Goal: Information Seeking & Learning: Compare options

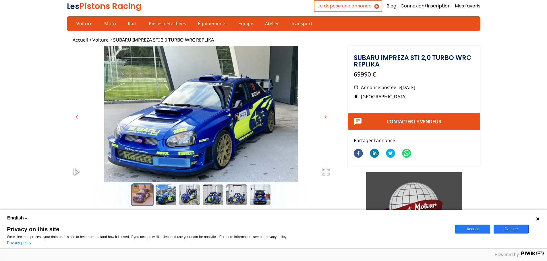
click at [447, 85] on p "Annonce postée le [DATE]" at bounding box center [414, 87] width 121 height 6
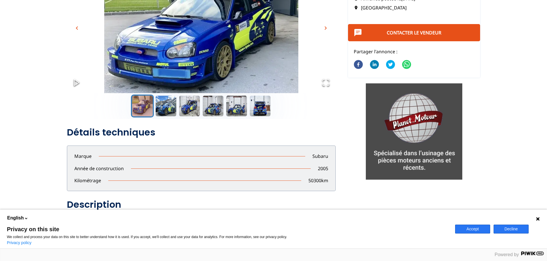
scroll to position [29, 0]
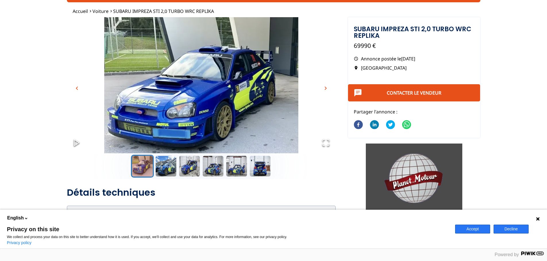
click at [327, 88] on span "chevron_right" at bounding box center [325, 88] width 7 height 7
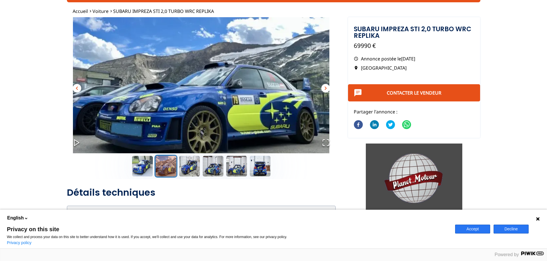
click at [327, 88] on span "chevron_right" at bounding box center [325, 88] width 7 height 7
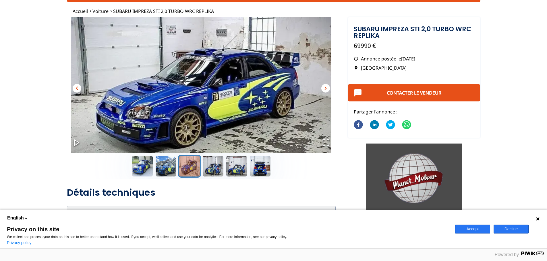
click at [327, 88] on span "chevron_right" at bounding box center [325, 88] width 7 height 7
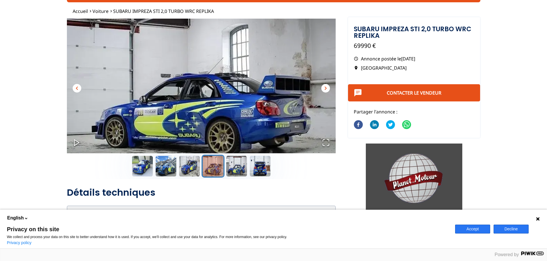
click at [327, 88] on span "chevron_right" at bounding box center [325, 88] width 7 height 7
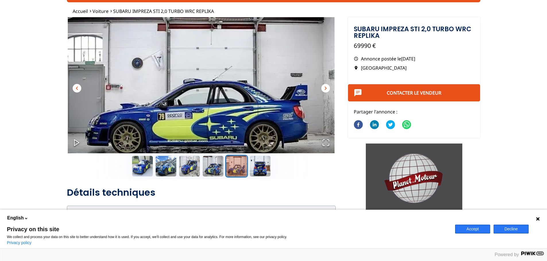
click at [327, 88] on span "chevron_right" at bounding box center [325, 88] width 7 height 7
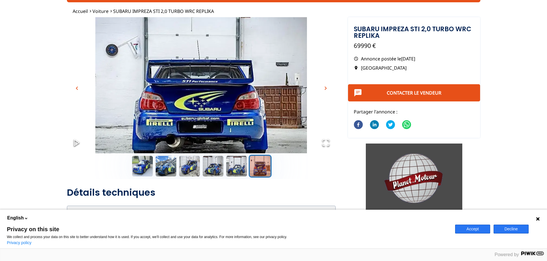
click at [327, 88] on span "chevron_right" at bounding box center [325, 88] width 7 height 7
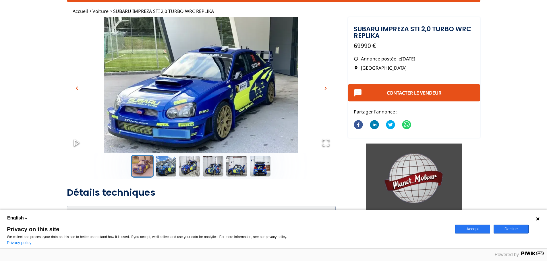
click at [327, 88] on span "chevron_right" at bounding box center [325, 88] width 7 height 7
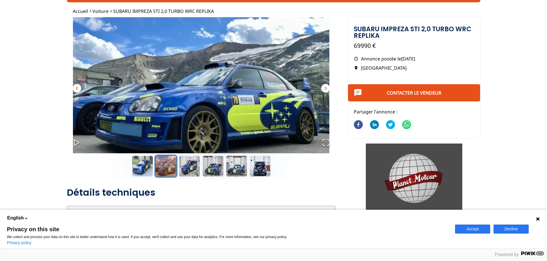
click at [327, 88] on span "chevron_right" at bounding box center [325, 88] width 7 height 7
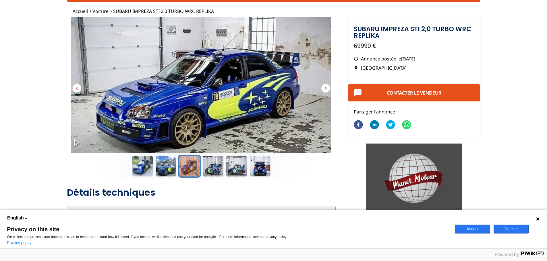
click at [327, 88] on span "chevron_right" at bounding box center [325, 88] width 7 height 7
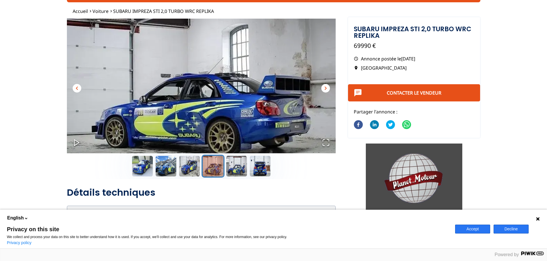
click at [319, 177] on div "Thumbnail Navigation" at bounding box center [201, 166] width 269 height 23
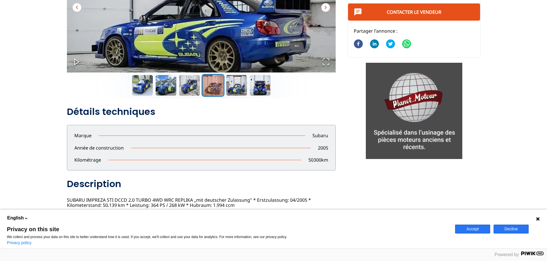
scroll to position [0, 0]
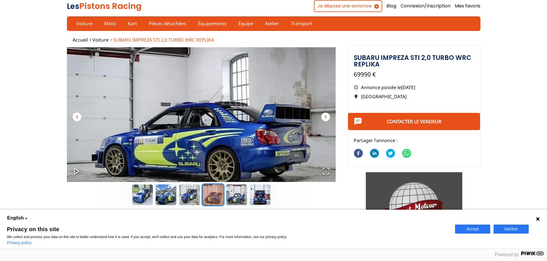
click at [130, 39] on span "SUBARU IMPREZA STI 2,0 TURBO WRC REPLIKA" at bounding box center [163, 40] width 101 height 6
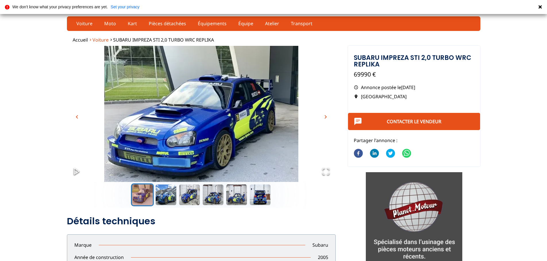
click at [101, 38] on span "Voiture" at bounding box center [100, 40] width 16 height 6
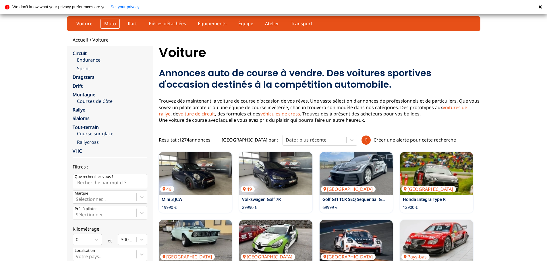
click at [107, 21] on link "Moto" at bounding box center [109, 24] width 19 height 10
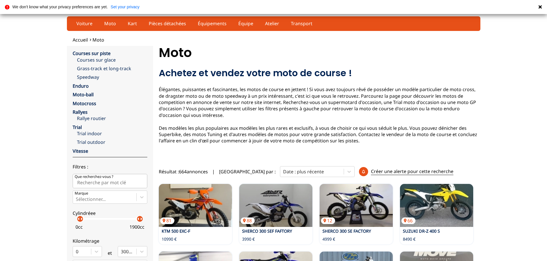
click at [542, 6] on icon at bounding box center [540, 7] width 5 height 5
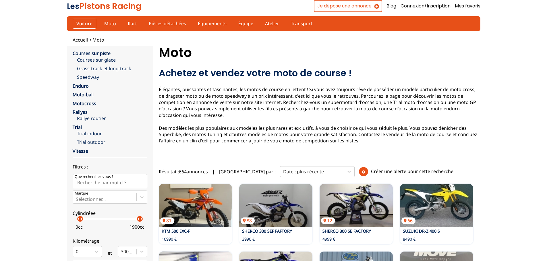
click at [83, 23] on link "Voiture" at bounding box center [85, 24] width 24 height 10
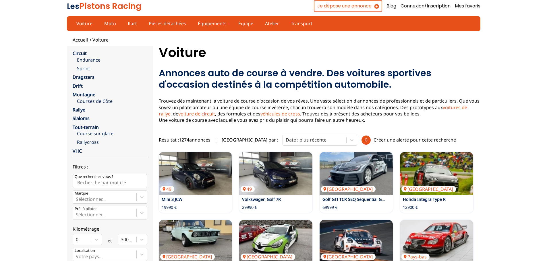
scroll to position [115, 0]
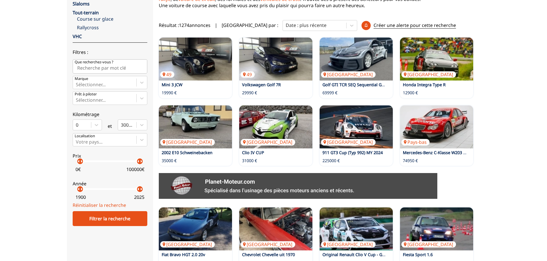
click at [131, 70] on input "Que recherchez-vous ?" at bounding box center [110, 66] width 75 height 14
type input "subaru"
click at [137, 82] on div at bounding box center [142, 82] width 10 height 10
click at [77, 82] on input "Marque Sélectionner..." at bounding box center [76, 84] width 1 height 5
drag, startPoint x: 111, startPoint y: 67, endPoint x: 26, endPoint y: 64, distance: 85.0
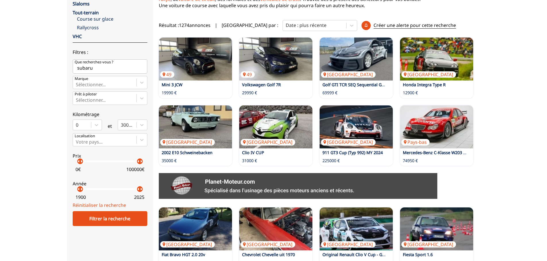
click at [26, 64] on div "Accueil Voiture close Circuit Endurance Sprint Dragsters Drift Montagne Courses…" at bounding box center [273, 196] width 547 height 549
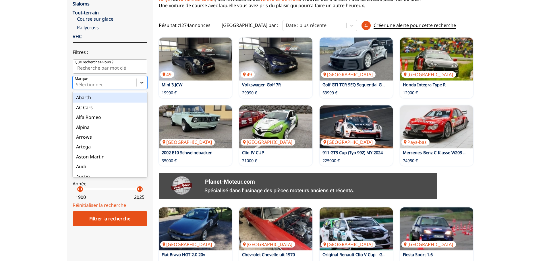
click at [138, 83] on div at bounding box center [142, 82] width 10 height 10
click at [77, 83] on input "Marque option Abarth focused, 1 of 90. 90 results available. Use Up and Down to…" at bounding box center [76, 84] width 1 height 5
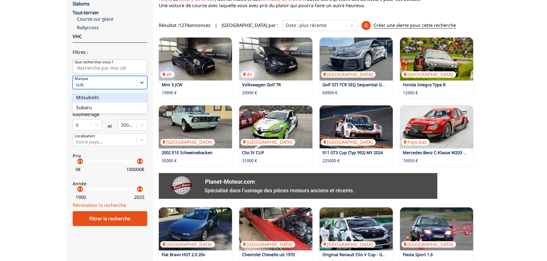
type input "suba"
click at [123, 96] on div "Subaru" at bounding box center [110, 98] width 75 height 10
click at [88, 87] on input "suba" at bounding box center [82, 84] width 12 height 5
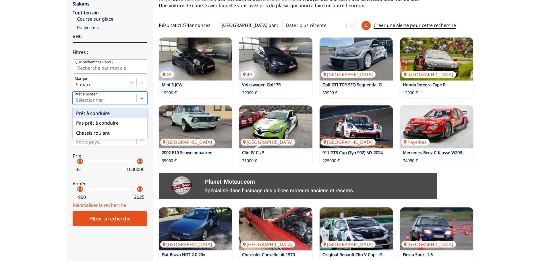
click at [118, 97] on div "Sélectionner..." at bounding box center [104, 98] width 63 height 13
click at [77, 98] on input "Prêt à piloter option Prêt à conduire focused, 1 of 3. 3 results available. Use…" at bounding box center [76, 100] width 1 height 5
click at [47, 109] on div "Accueil Voiture close Circuit Endurance Sprint Dragsters Drift Montagne Courses…" at bounding box center [273, 196] width 547 height 549
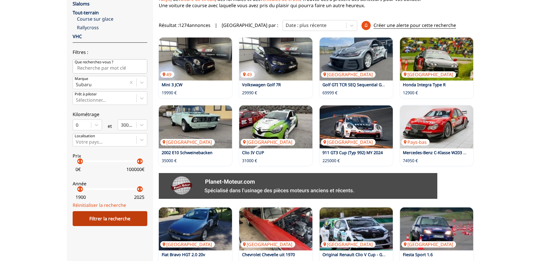
click at [114, 219] on div "Filtrer la recherche" at bounding box center [110, 219] width 75 height 15
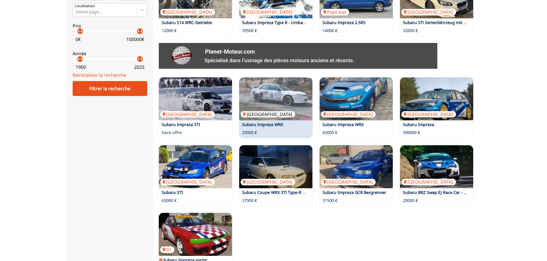
scroll to position [172, 0]
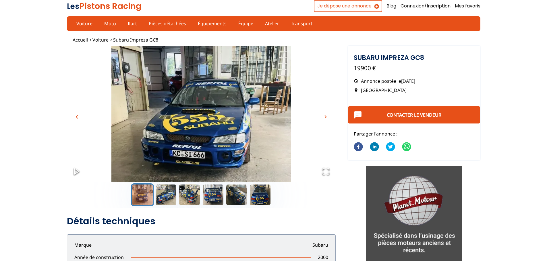
click at [325, 118] on span "chevron_right" at bounding box center [325, 117] width 7 height 7
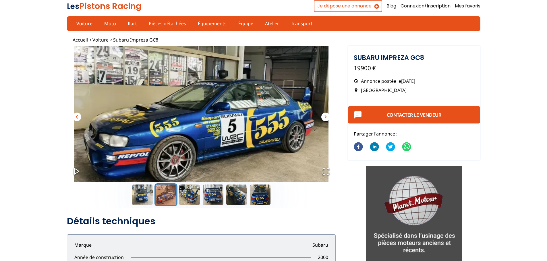
click at [325, 118] on span "chevron_right" at bounding box center [325, 117] width 7 height 7
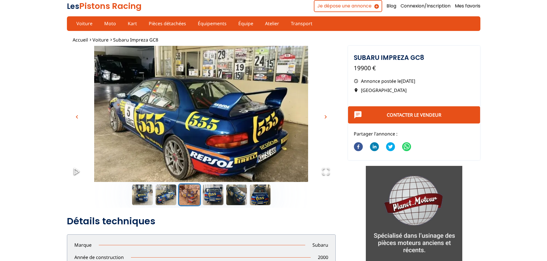
click at [325, 118] on span "chevron_right" at bounding box center [325, 117] width 7 height 7
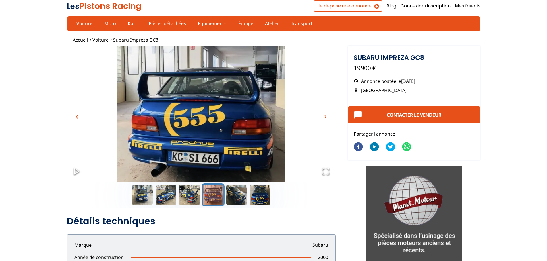
click at [325, 118] on span "chevron_right" at bounding box center [325, 117] width 7 height 7
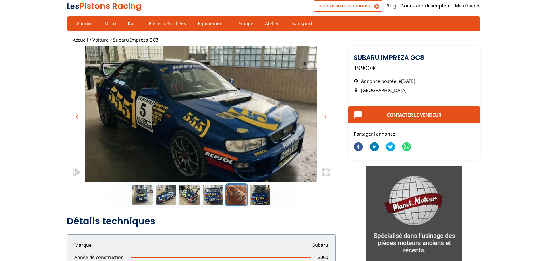
click at [325, 118] on span "chevron_right" at bounding box center [325, 117] width 7 height 7
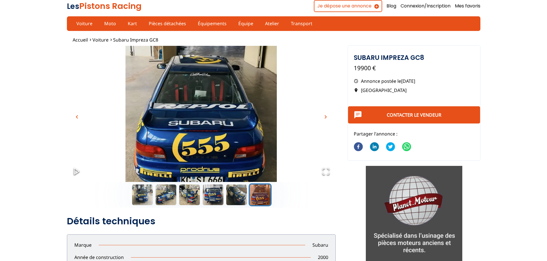
click at [325, 118] on span "chevron_right" at bounding box center [325, 117] width 7 height 7
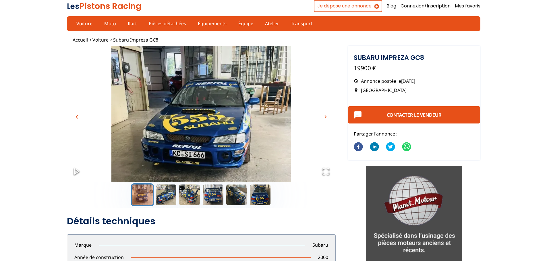
click at [325, 118] on span "chevron_right" at bounding box center [325, 117] width 7 height 7
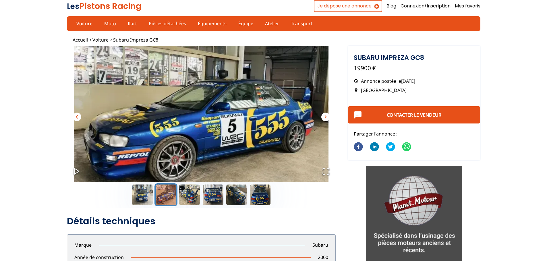
click at [325, 118] on span "chevron_right" at bounding box center [325, 117] width 7 height 7
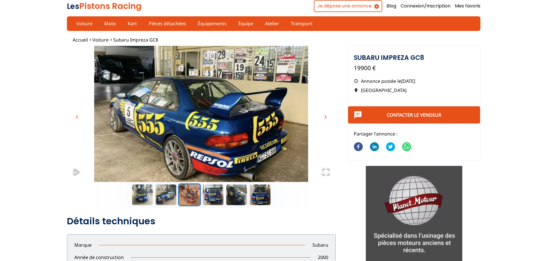
click at [325, 118] on span "chevron_right" at bounding box center [325, 117] width 7 height 7
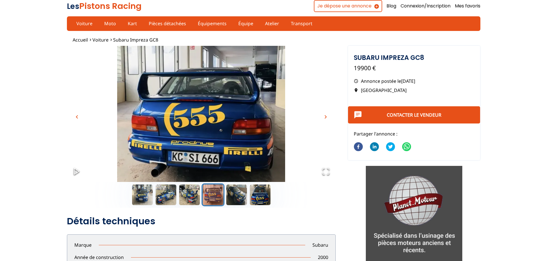
click at [325, 118] on span "chevron_right" at bounding box center [325, 117] width 7 height 7
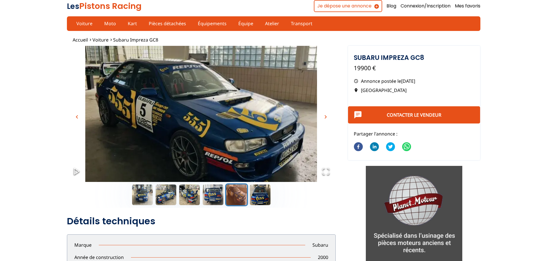
click at [325, 118] on span "chevron_right" at bounding box center [325, 117] width 7 height 7
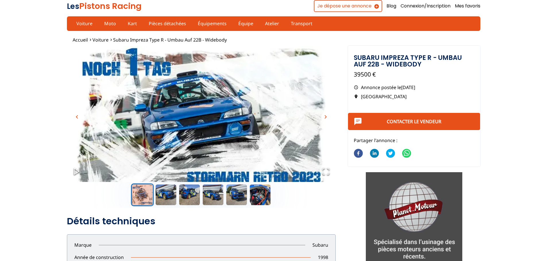
click at [325, 116] on span "chevron_right" at bounding box center [325, 117] width 7 height 7
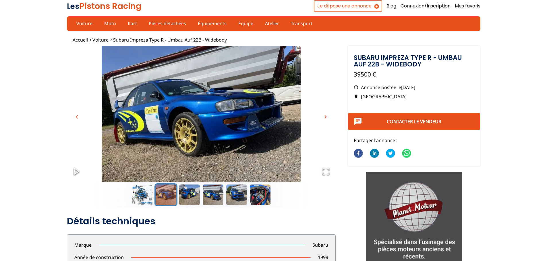
click at [325, 116] on span "chevron_right" at bounding box center [325, 117] width 7 height 7
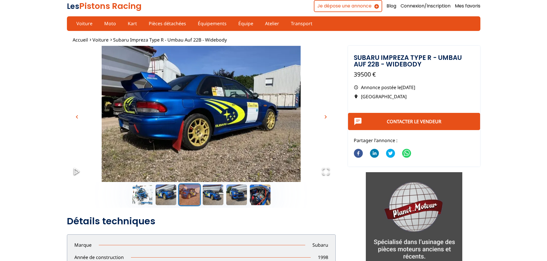
click at [325, 116] on span "chevron_right" at bounding box center [325, 117] width 7 height 7
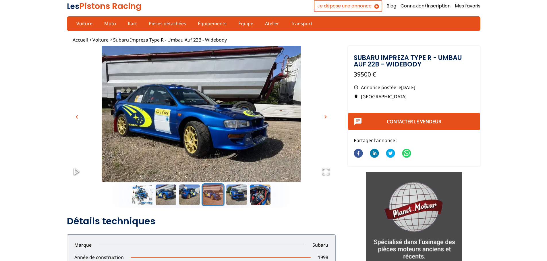
click at [325, 116] on span "chevron_right" at bounding box center [325, 117] width 7 height 7
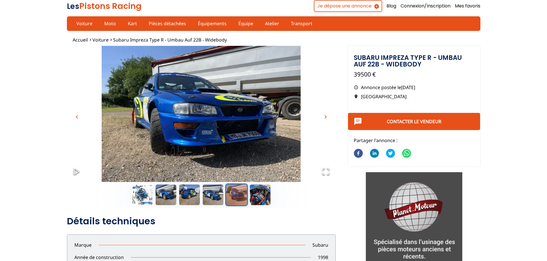
click at [325, 116] on span "chevron_right" at bounding box center [325, 117] width 7 height 7
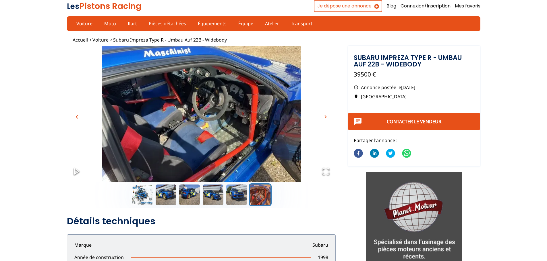
click at [325, 116] on span "chevron_right" at bounding box center [325, 117] width 7 height 7
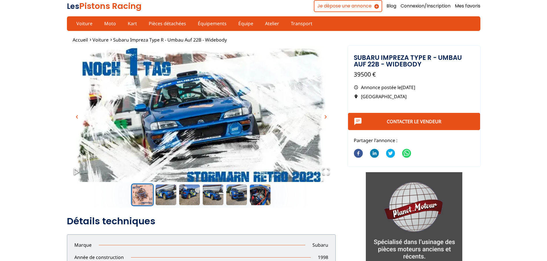
click at [325, 116] on span "chevron_right" at bounding box center [325, 117] width 7 height 7
